Goal: Find specific page/section: Find specific page/section

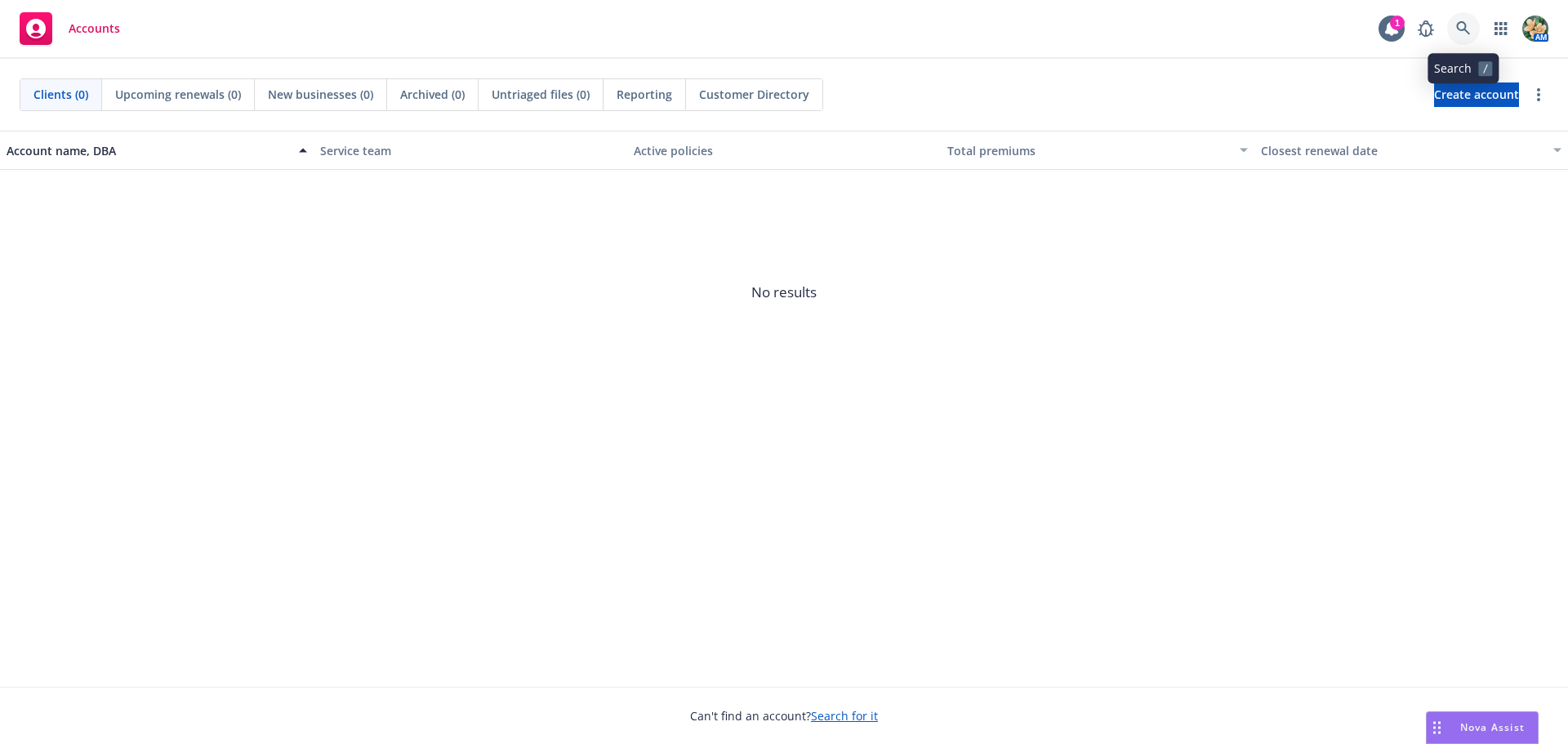
click at [1454, 33] on link at bounding box center [1463, 28] width 33 height 33
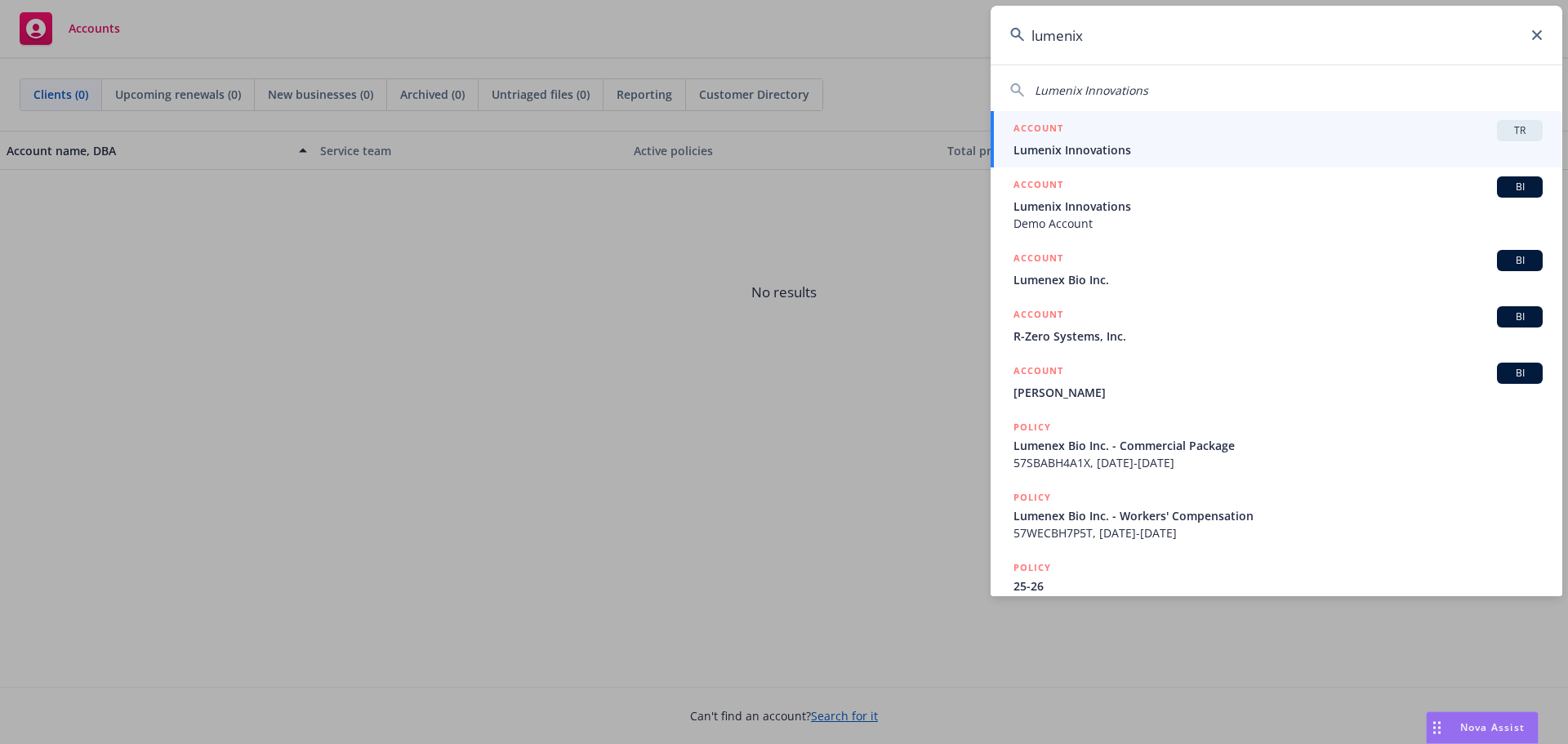
type input "lumenix"
click at [1158, 146] on span "Lumenix Innovations" at bounding box center [1278, 149] width 529 height 17
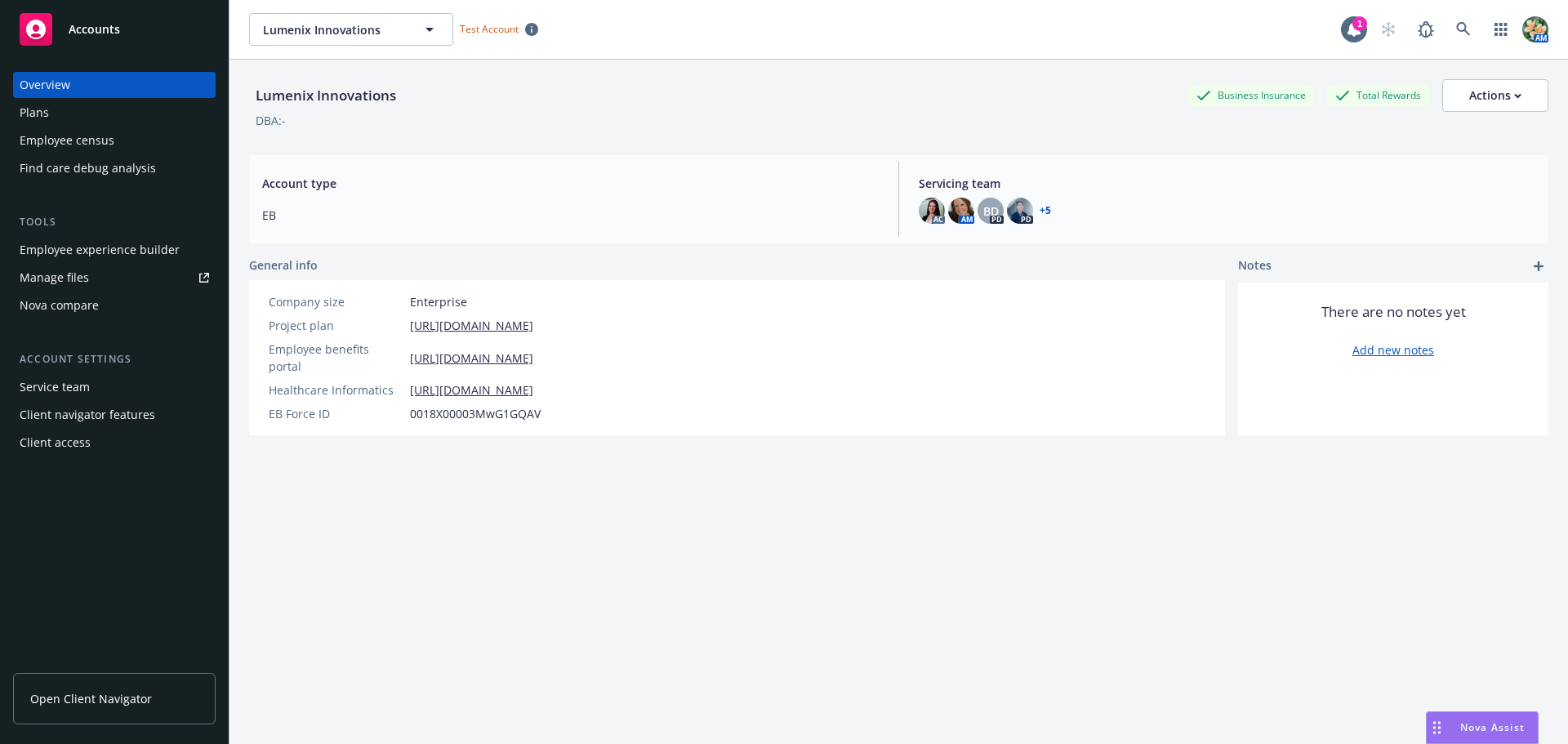
click at [91, 252] on div "Employee experience builder" at bounding box center [99, 249] width 160 height 26
